Goal: Task Accomplishment & Management: Manage account settings

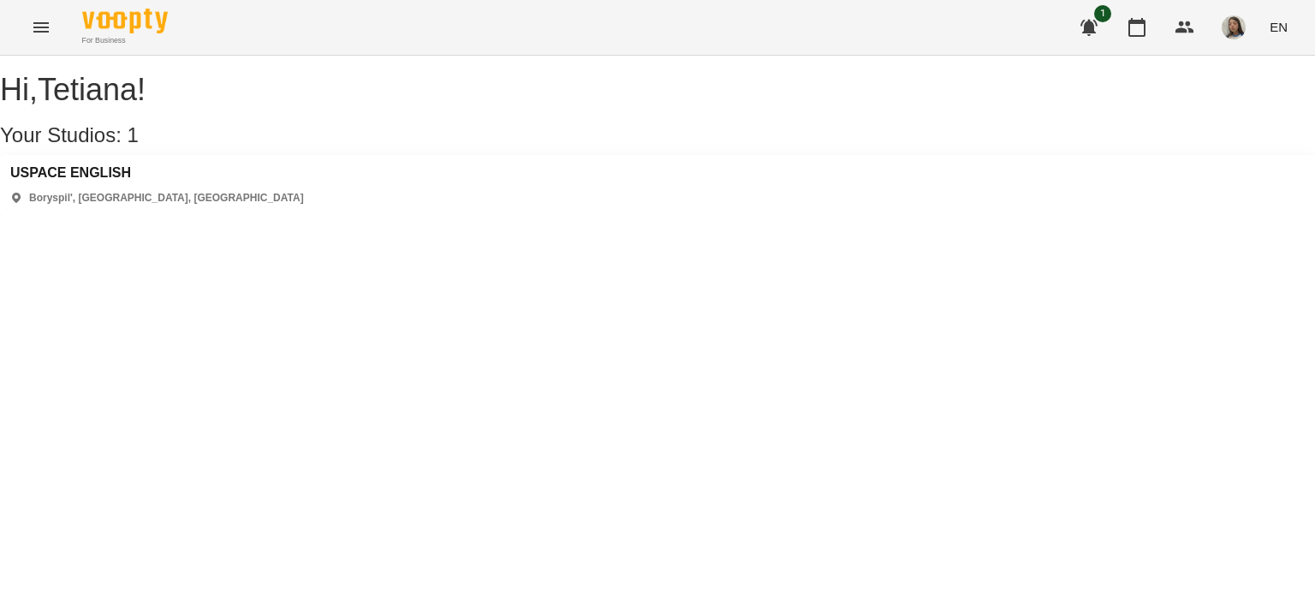
click at [47, 181] on div "USPACE ENGLISH Boryspil', [GEOGRAPHIC_DATA], [GEOGRAPHIC_DATA]" at bounding box center [657, 185] width 1315 height 61
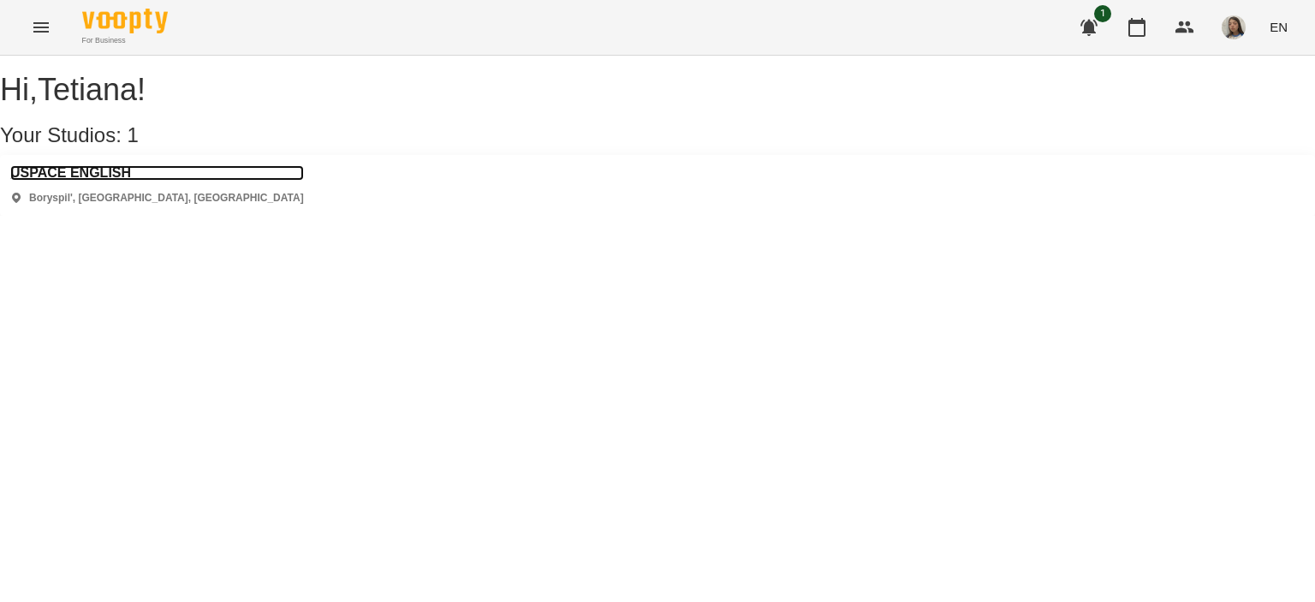
click at [51, 181] on h3 "USPACE ENGLISH" at bounding box center [157, 172] width 294 height 15
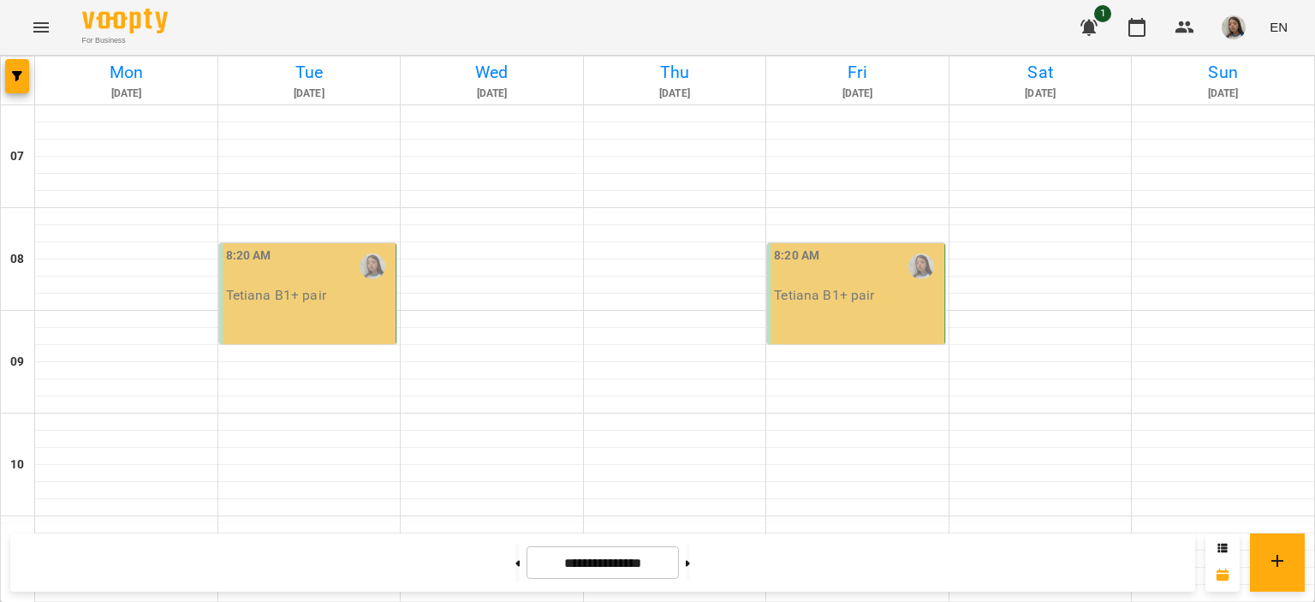
click at [812, 288] on p "Tetiana B1+ pair" at bounding box center [824, 295] width 100 height 15
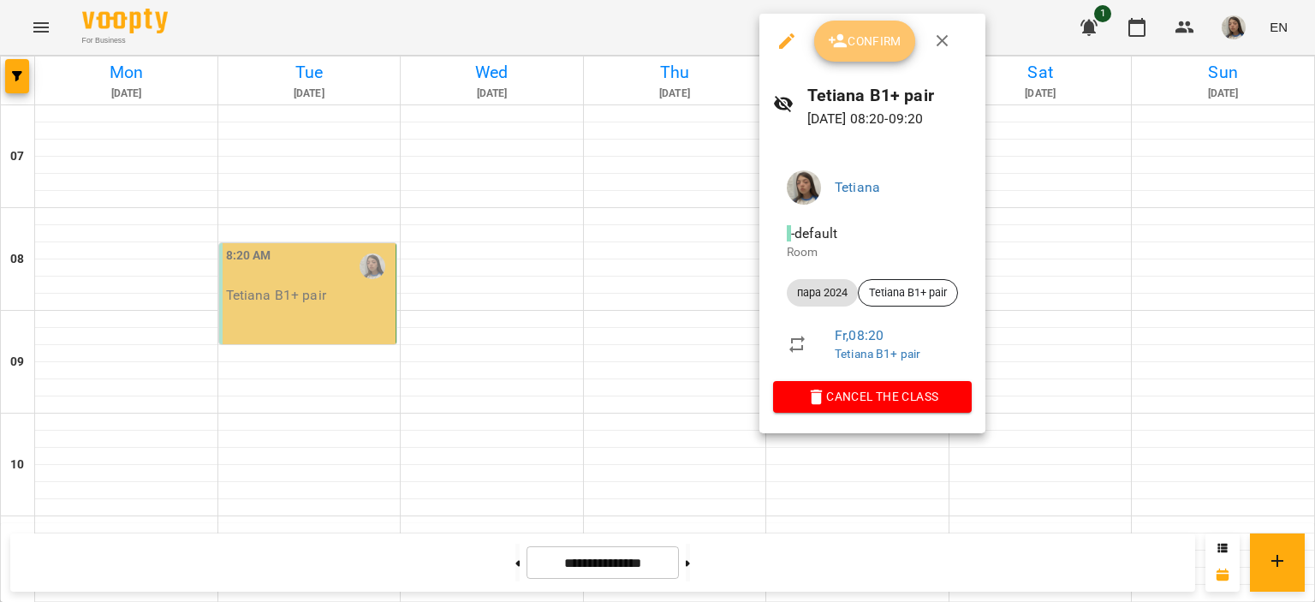
click at [866, 37] on span "Confirm" at bounding box center [865, 41] width 74 height 21
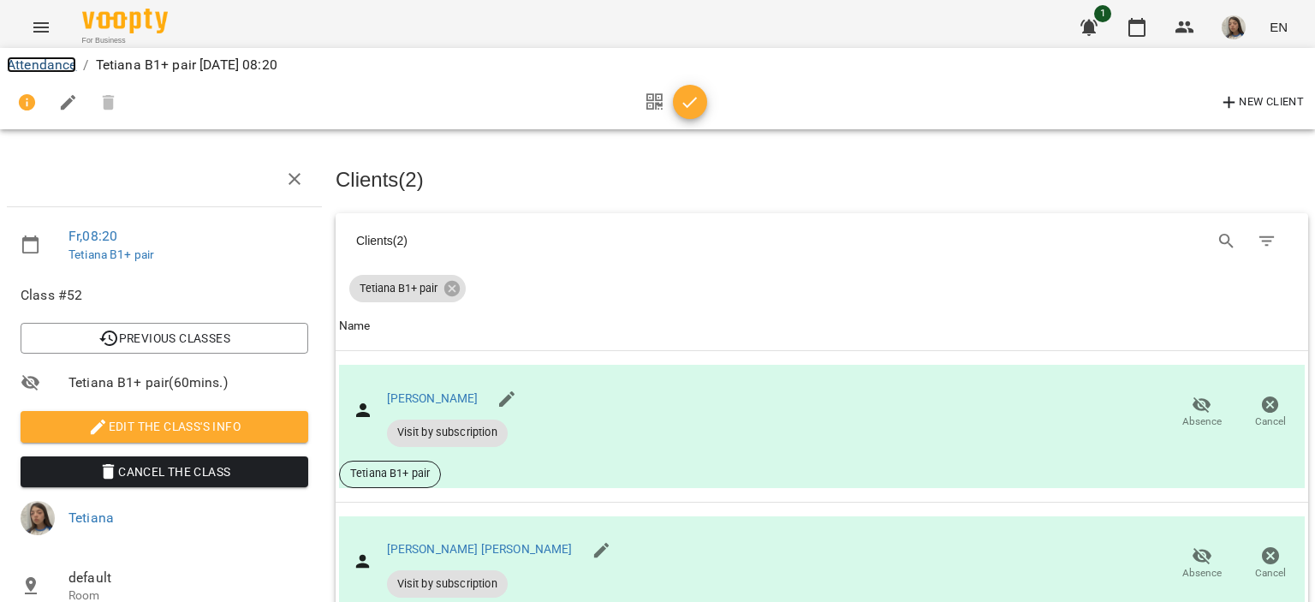
click at [45, 62] on link "Attendance" at bounding box center [41, 64] width 69 height 16
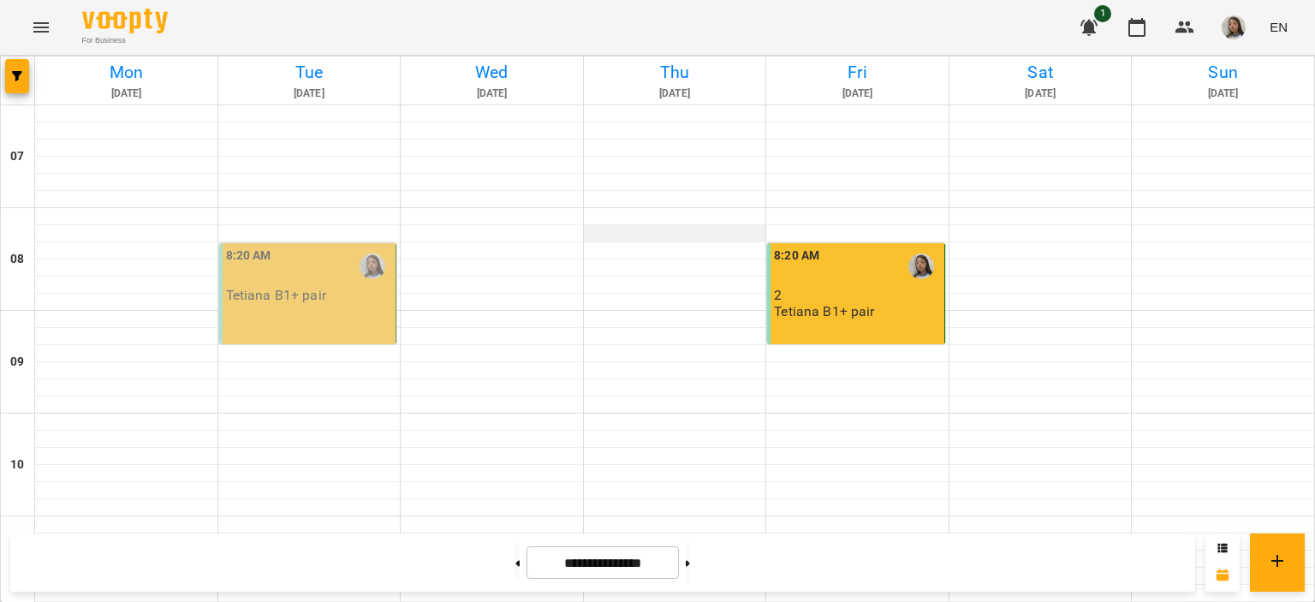
scroll to position [1027, 0]
